Goal: Check status: Check status

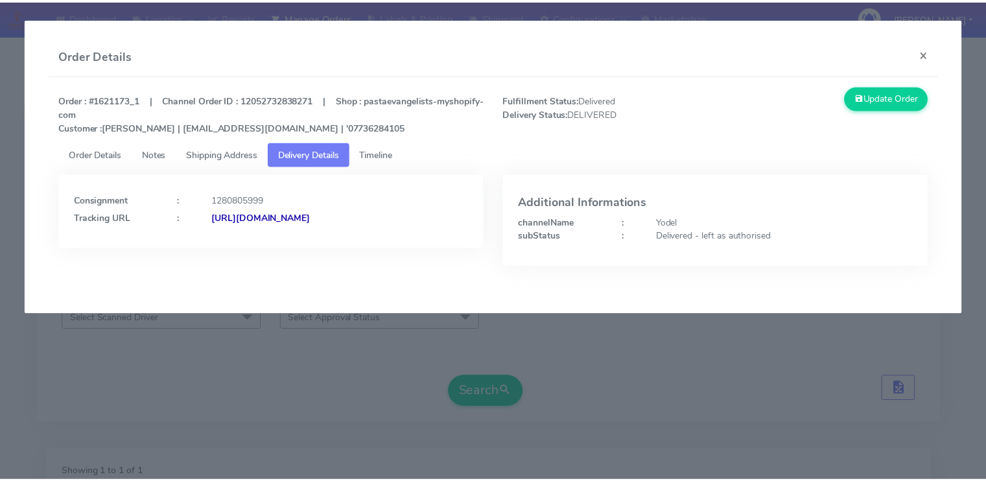
scroll to position [187, 0]
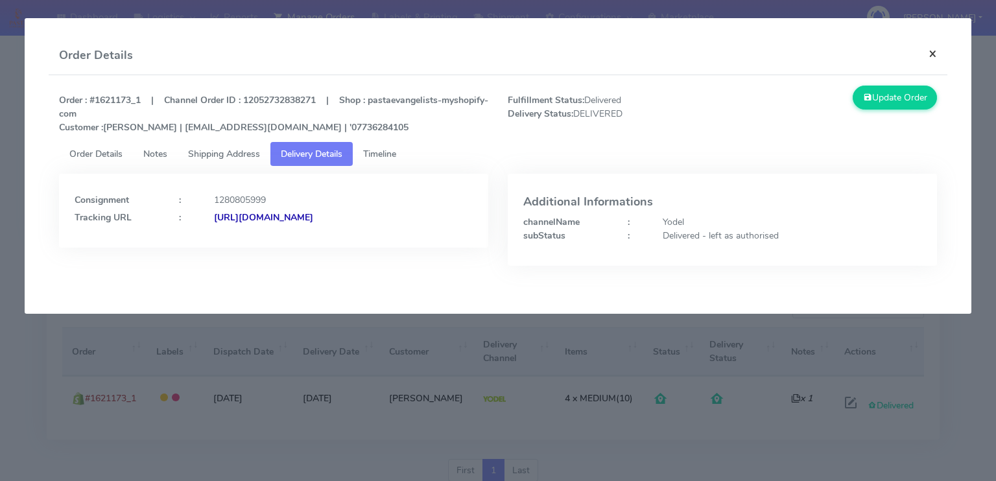
click at [931, 54] on button "×" at bounding box center [932, 53] width 29 height 34
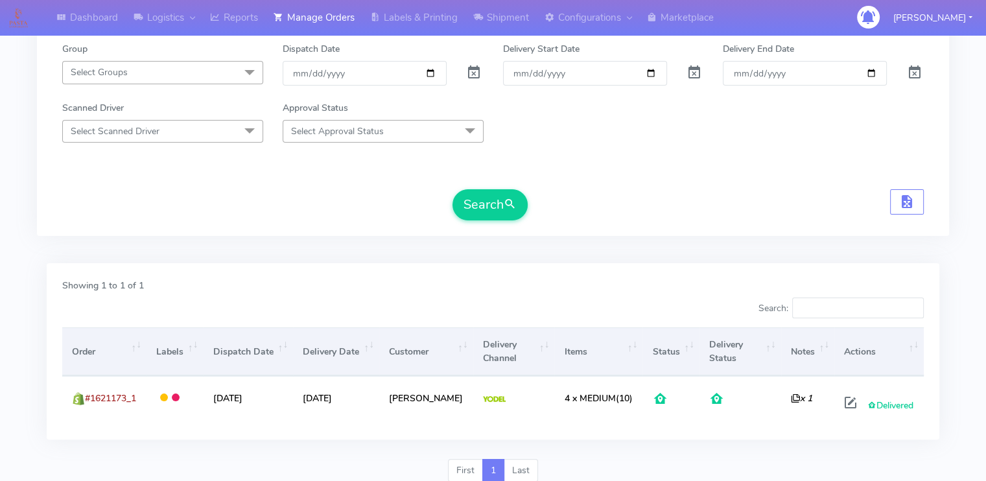
click at [189, 201] on div "Search" at bounding box center [493, 204] width 862 height 31
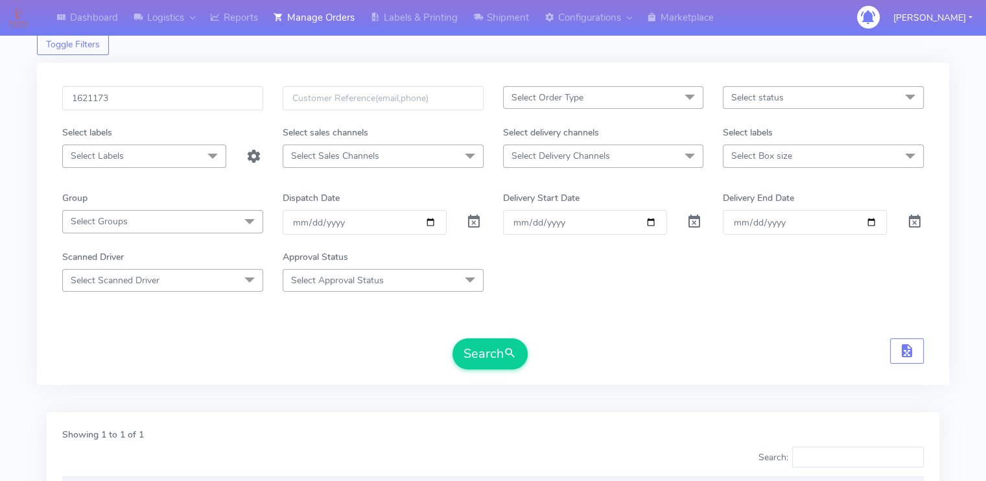
scroll to position [31, 0]
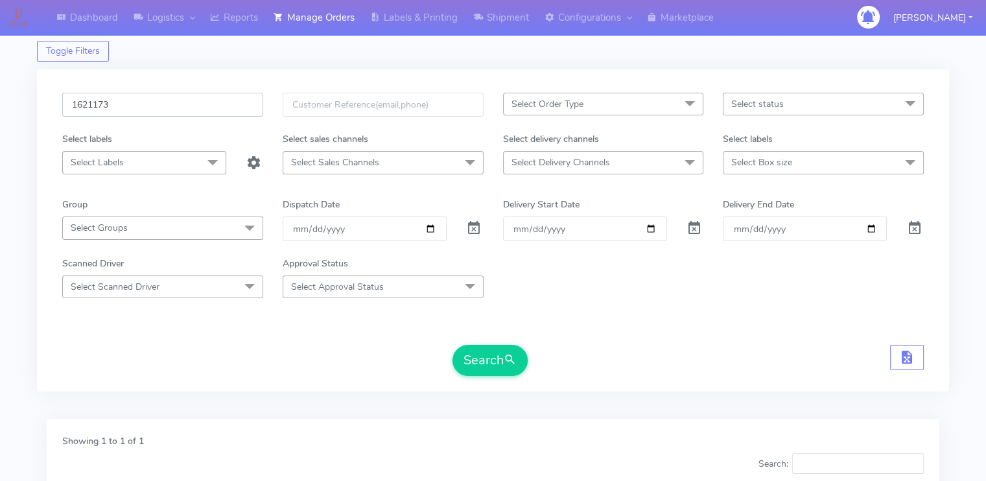
click at [156, 105] on input "1621173" at bounding box center [162, 105] width 201 height 24
paste input "560"
click at [452, 345] on button "Search" at bounding box center [489, 360] width 75 height 31
type input "1621560"
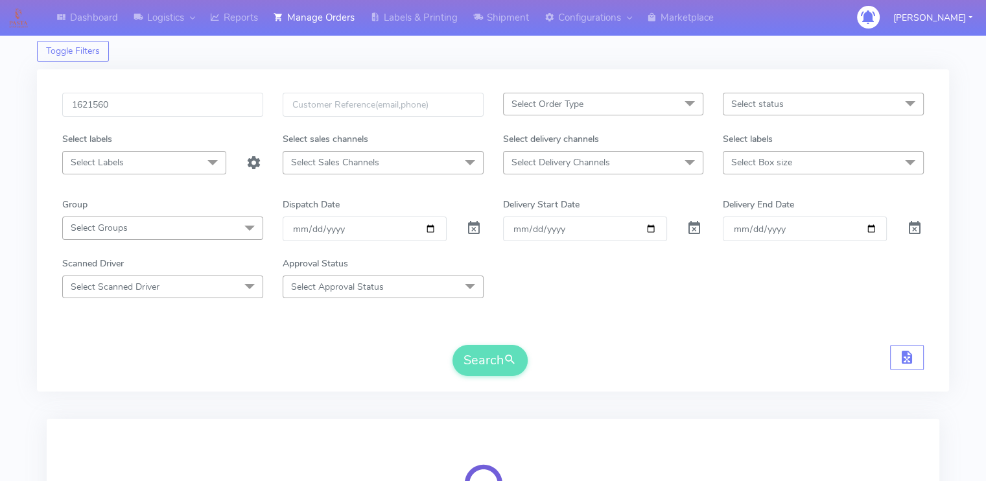
click at [188, 349] on div "Search" at bounding box center [493, 360] width 862 height 31
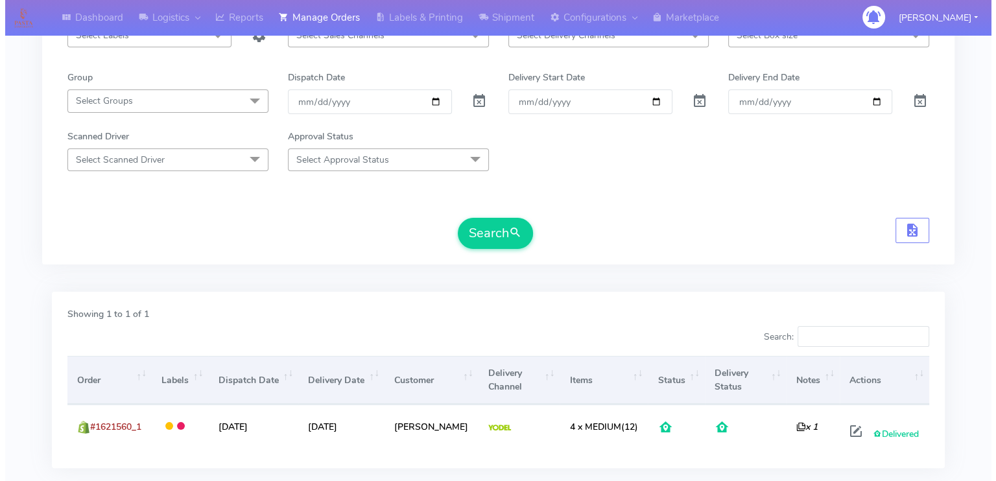
scroll to position [161, 0]
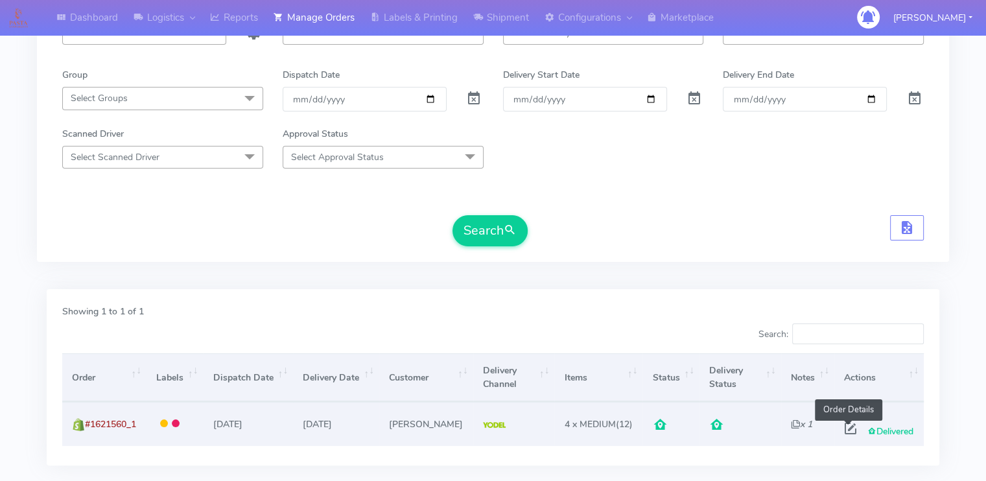
click at [845, 428] on span at bounding box center [850, 431] width 23 height 12
select select "5"
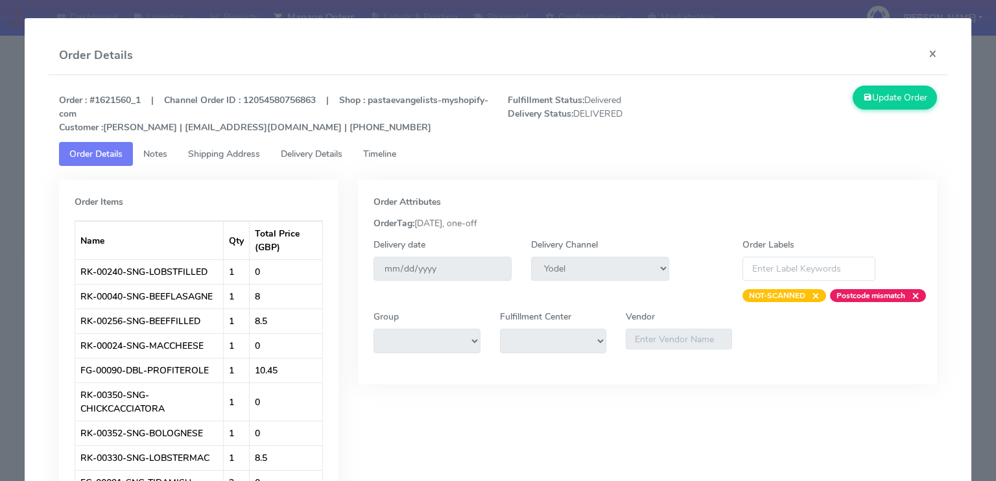
click at [223, 154] on span "Shipping Address" at bounding box center [224, 154] width 72 height 12
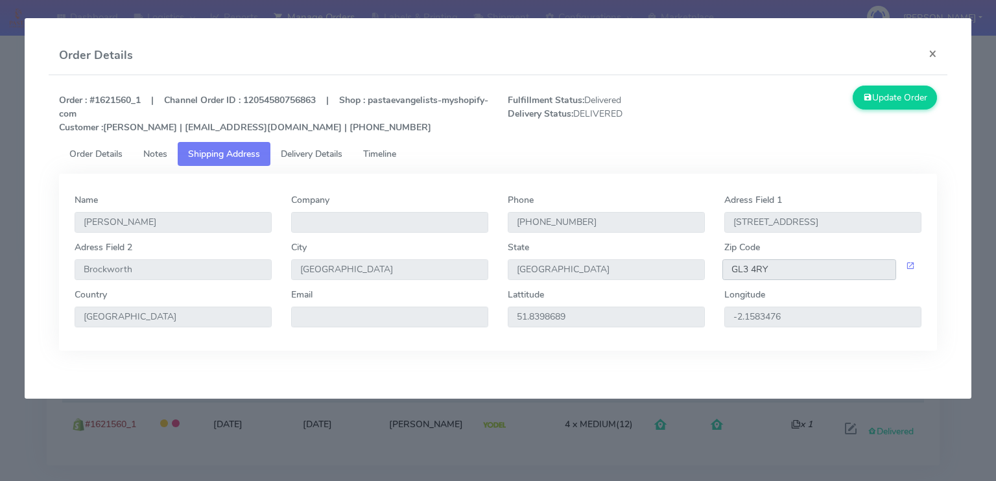
click at [817, 268] on input "GL3 4RY" at bounding box center [809, 269] width 174 height 21
click at [335, 152] on span "Delivery Details" at bounding box center [312, 154] width 62 height 12
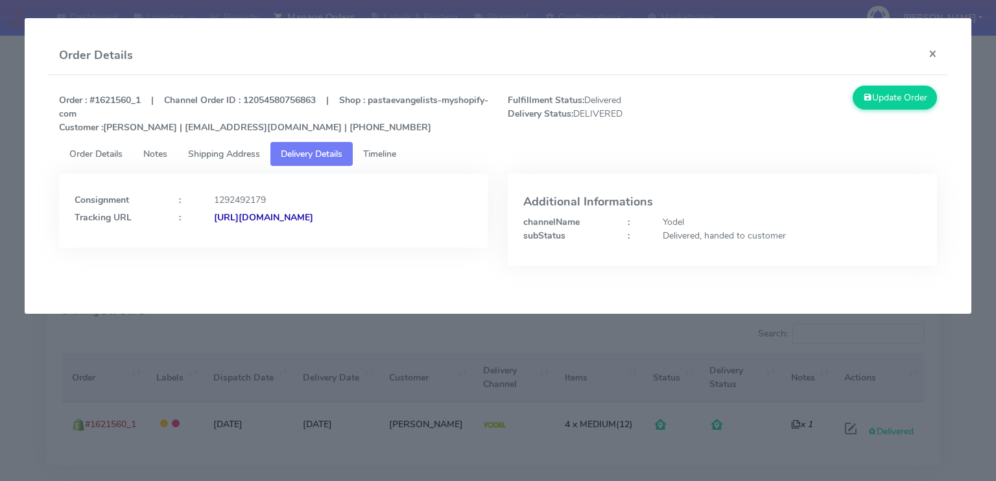
click at [313, 220] on strong "[URL][DOMAIN_NAME]" at bounding box center [263, 217] width 99 height 12
